Goal: Information Seeking & Learning: Learn about a topic

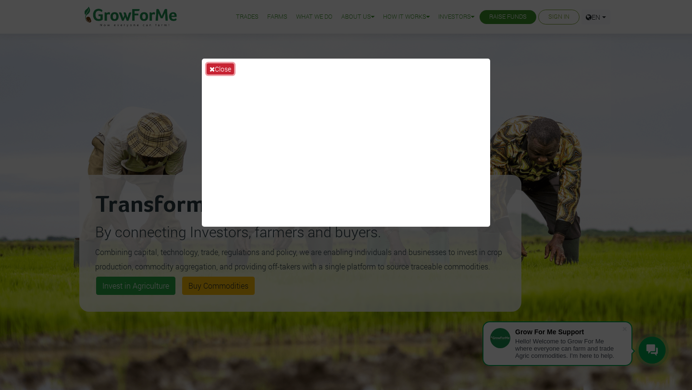
click at [220, 71] on button "Close" at bounding box center [220, 68] width 27 height 11
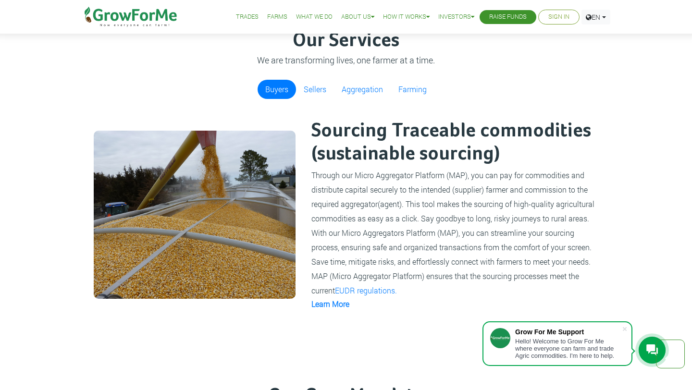
scroll to position [661, 0]
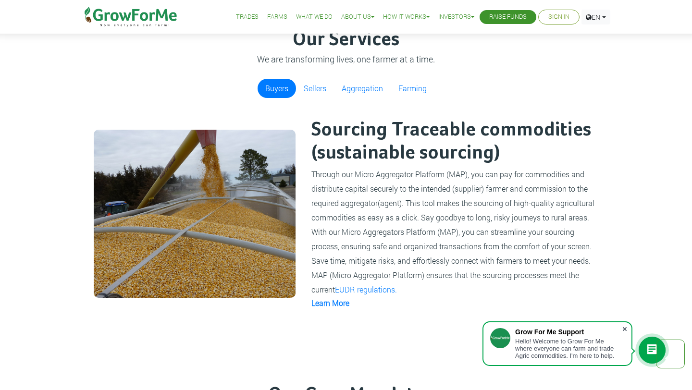
click at [623, 324] on span at bounding box center [625, 329] width 10 height 10
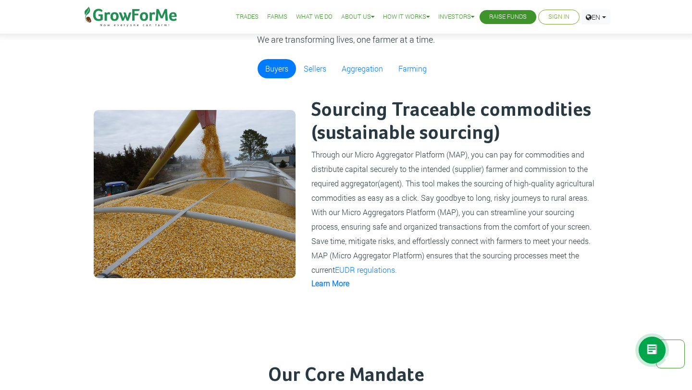
scroll to position [685, 0]
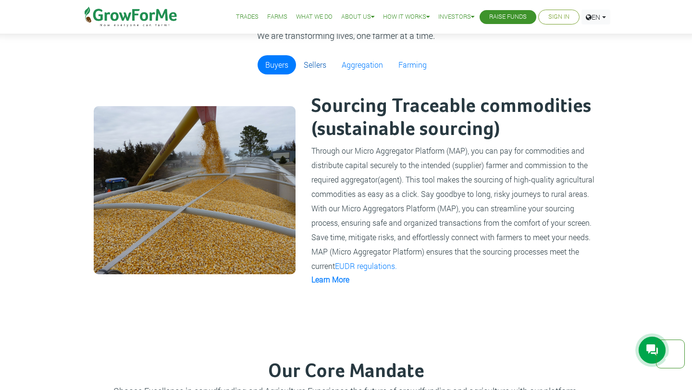
click at [317, 69] on link "Sellers" at bounding box center [315, 64] width 38 height 19
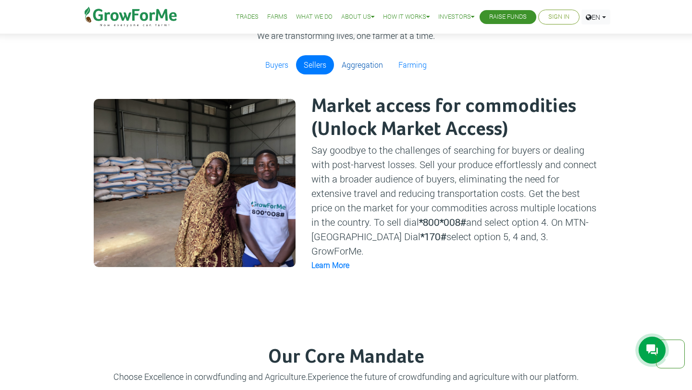
click at [382, 57] on link "Aggregation" at bounding box center [362, 64] width 57 height 19
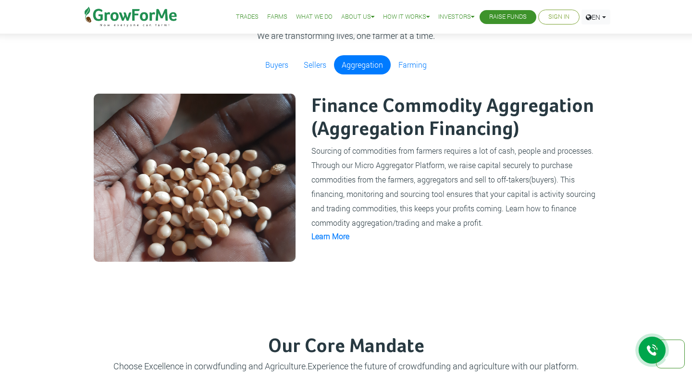
click at [370, 161] on small "Sourcing of commodities from farmers requires a lot of cash, people and process…" at bounding box center [453, 187] width 284 height 82
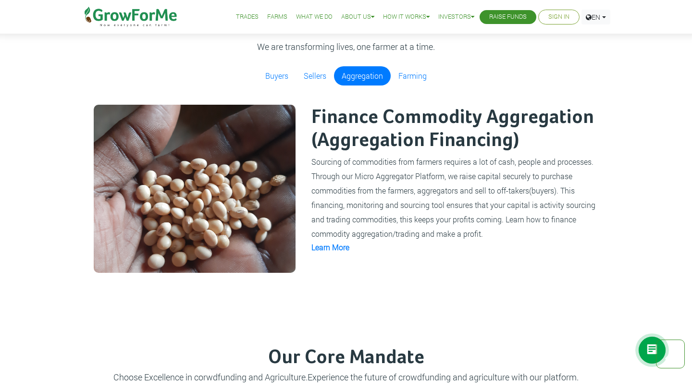
scroll to position [667, 0]
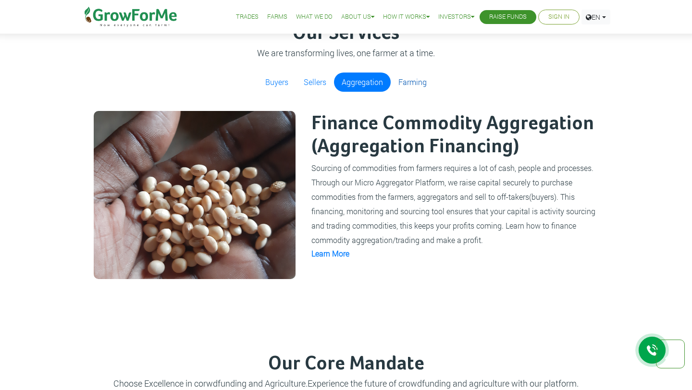
click at [411, 86] on link "Farming" at bounding box center [413, 82] width 44 height 19
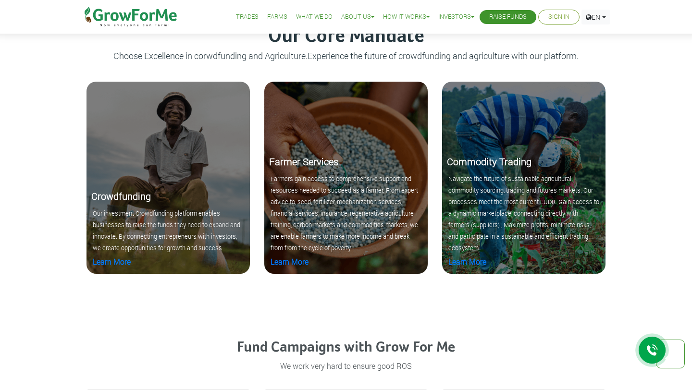
scroll to position [1004, 0]
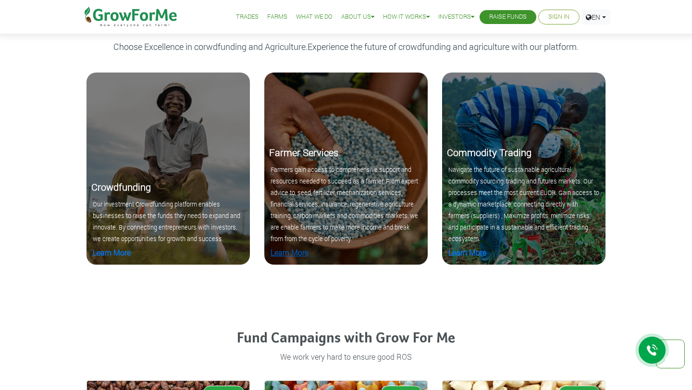
click at [286, 255] on link "Learn More" at bounding box center [290, 252] width 38 height 10
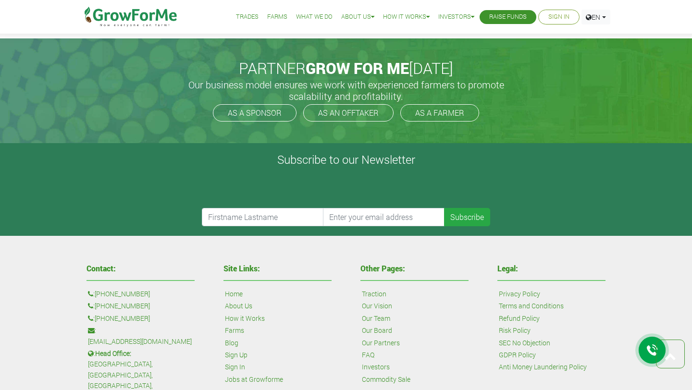
scroll to position [2273, 0]
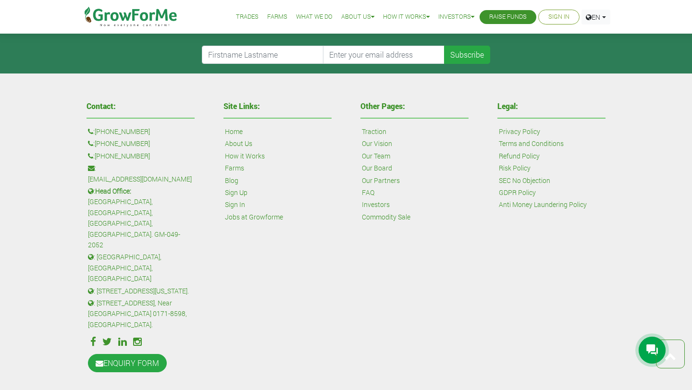
click at [124, 337] on icon at bounding box center [122, 342] width 9 height 10
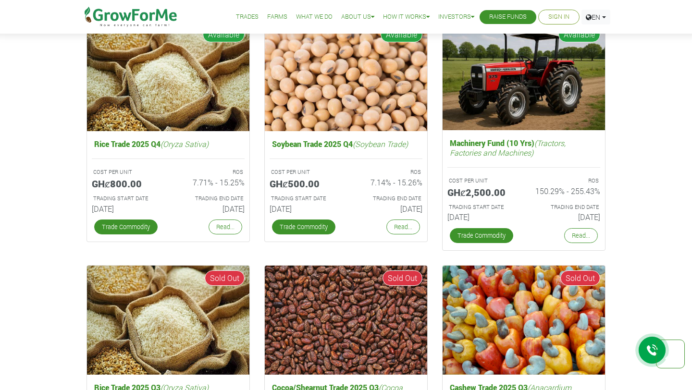
scroll to position [1362, 0]
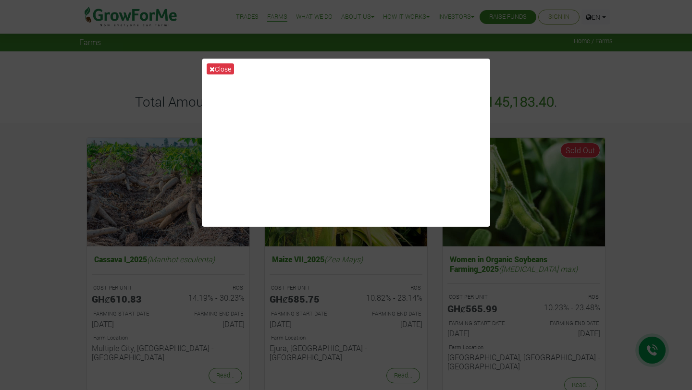
click at [587, 94] on div "Close" at bounding box center [346, 195] width 692 height 390
click at [219, 67] on button "Close" at bounding box center [220, 68] width 27 height 11
